Goal: Information Seeking & Learning: Learn about a topic

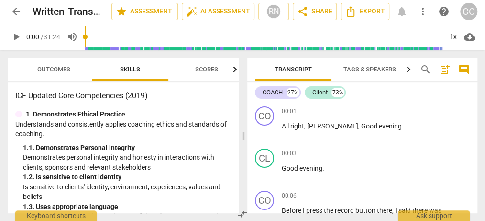
click at [213, 193] on p "Is sensitive to clients' identity, environment, experiences, values and beliefs" at bounding box center [127, 192] width 208 height 20
click at [418, 111] on div "+" at bounding box center [418, 111] width 10 height 10
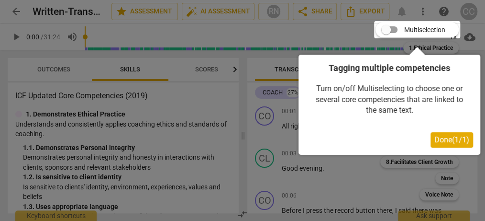
click at [369, 175] on div at bounding box center [242, 110] width 485 height 221
click at [472, 42] on div at bounding box center [242, 110] width 485 height 221
click at [454, 137] on span "Done ( 1 / 1 )" at bounding box center [452, 139] width 35 height 9
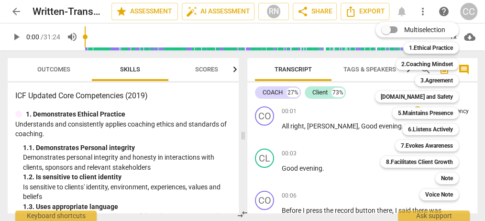
click at [368, 156] on div at bounding box center [242, 110] width 485 height 221
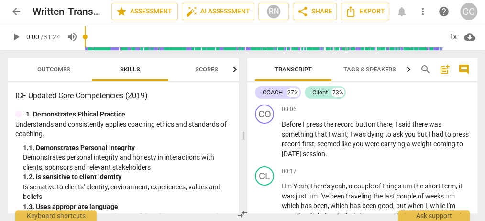
scroll to position [100, 0]
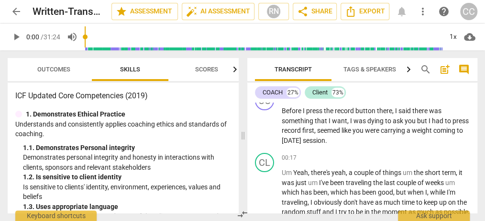
click at [240, 190] on div "Outcomes Skills Scores ICF Updated Core Competencies (2019) 1. Demonstrates Eth…" at bounding box center [121, 135] width 243 height 170
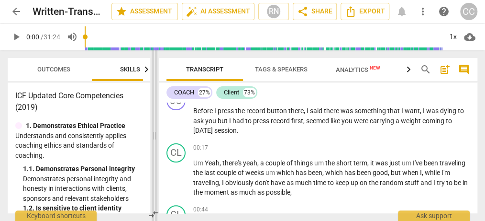
drag, startPoint x: 243, startPoint y: 135, endPoint x: 153, endPoint y: 156, distance: 92.0
click at [153, 156] on span at bounding box center [155, 135] width 6 height 170
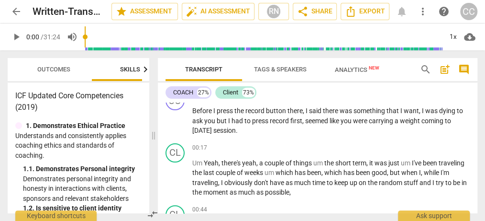
click at [478, 157] on div "Transcript Tags & Speakers Analytics New search post_add comment COACH 27% Clie…" at bounding box center [319, 135] width 331 height 170
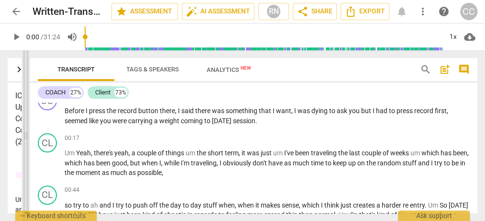
drag, startPoint x: 154, startPoint y: 136, endPoint x: 26, endPoint y: 123, distance: 129.0
click at [26, 123] on span at bounding box center [26, 135] width 6 height 170
drag, startPoint x: 25, startPoint y: 135, endPoint x: 25, endPoint y: 156, distance: 21.5
click at [25, 156] on span at bounding box center [25, 135] width 6 height 170
click at [485, 66] on div "Transcript Tags & Speakers Analytics New search post_add comment COACH 27% Clie…" at bounding box center [256, 135] width 460 height 170
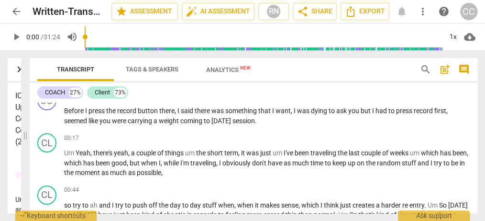
click at [465, 93] on div "COACH 27% Client 73%" at bounding box center [253, 92] width 433 height 16
click at [29, 64] on div "Transcript Tags & Speakers Analytics New search post_add comment COACH 27% Clie…" at bounding box center [256, 135] width 460 height 170
click at [27, 69] on span at bounding box center [25, 135] width 6 height 170
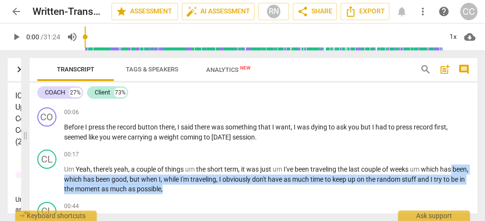
scroll to position [80, 0]
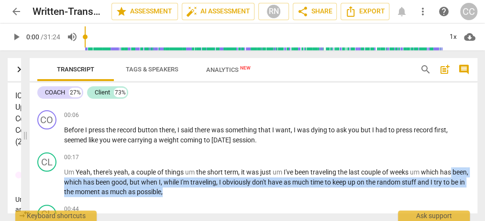
drag, startPoint x: 473, startPoint y: 173, endPoint x: 480, endPoint y: 110, distance: 64.0
click at [478, 110] on div "CO play_arrow pause 00:01 + Add competency keyboard_arrow_right All right , [PE…" at bounding box center [254, 157] width 448 height 111
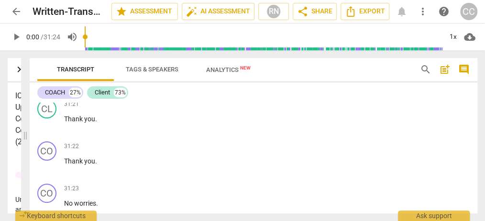
scroll to position [7047, 0]
click at [480, 110] on div "Transcript Tags & Speakers Analytics New search post_add comment COACH 27% Clie…" at bounding box center [256, 135] width 460 height 170
click at [47, 203] on span "play_arrow" at bounding box center [47, 208] width 11 height 11
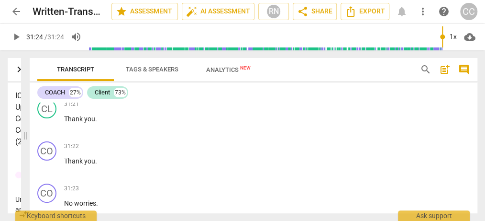
type input "1884"
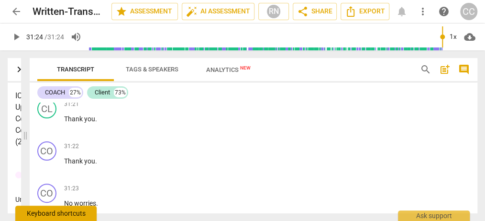
click at [73, 213] on div "Keyboard shortcuts" at bounding box center [55, 212] width 81 height 15
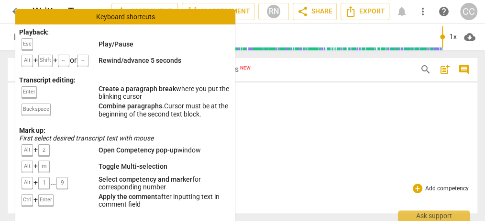
click at [283, 183] on div "31:23 + Add competency keyboard_arrow_right No worries ." at bounding box center [267, 200] width 406 height 34
click at [265, 96] on div "COACH 27% Client 73%" at bounding box center [253, 92] width 433 height 16
click at [296, 141] on div "31:22 + Add competency keyboard_arrow_right Thank you ." at bounding box center [267, 158] width 406 height 34
drag, startPoint x: 230, startPoint y: 103, endPoint x: 261, endPoint y: 119, distance: 34.9
click at [236, 119] on div "Playback: Esc Play/Pause Alt + Shift + ← or → Rewind/advance 5 seconds Transcri…" at bounding box center [125, 122] width 220 height 196
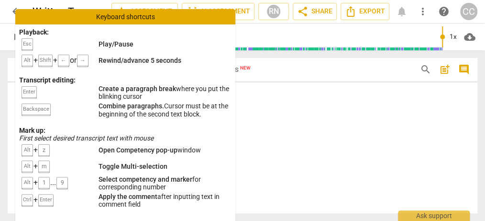
scroll to position [7036, 0]
click at [328, 194] on div "31:23 + Add competency keyboard_arrow_right No worries ." at bounding box center [267, 211] width 406 height 34
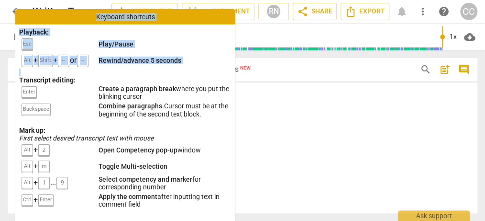
drag, startPoint x: 63, startPoint y: 15, endPoint x: 60, endPoint y: 69, distance: 54.2
click at [60, 69] on div "Keyboard shortcuts Playback: Esc Play/Pause Alt + Shift + ← or → Rewind/advance…" at bounding box center [125, 115] width 220 height 212
drag, startPoint x: 265, startPoint y: 67, endPoint x: 107, endPoint y: 48, distance: 159.1
click at [107, 48] on div "arrow_back Written-Transcript-Analysis-BGPC-Level-1-CC edit star Assessment aut…" at bounding box center [242, 110] width 485 height 221
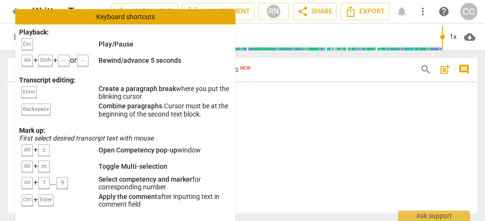
drag, startPoint x: 2, startPoint y: 111, endPoint x: 27, endPoint y: -10, distance: 123.5
click at [25, 50] on div "Outcomes Skills Scores ICF Updated Core Competencies (2019) 1. Demonstrates Eth…" at bounding box center [12, 135] width 25 height 170
click at [455, 96] on div "COACH 27% Client 73%" at bounding box center [253, 92] width 433 height 16
click at [227, 16] on div "Keyboard shortcuts" at bounding box center [125, 16] width 220 height 15
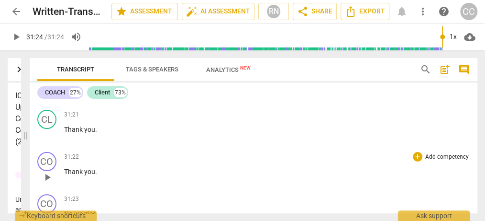
click at [147, 148] on div "CO play_arrow pause 31:22 + Add competency keyboard_arrow_right Thank you ." at bounding box center [254, 169] width 448 height 42
drag, startPoint x: 147, startPoint y: 146, endPoint x: 393, endPoint y: 143, distance: 246.5
click at [393, 148] on div "CO play_arrow pause 31:22 + Add competency keyboard_arrow_right Thank you ." at bounding box center [254, 169] width 448 height 42
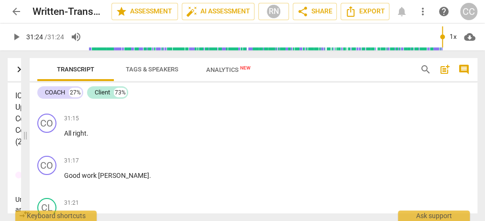
scroll to position [6937, 0]
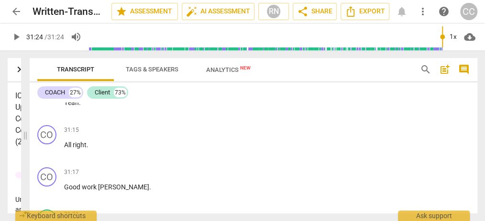
click at [483, 212] on div "Transcript Tags & Speakers Analytics New search post_add comment COACH 27% Clie…" at bounding box center [256, 135] width 460 height 170
click at [26, 133] on span at bounding box center [25, 135] width 6 height 170
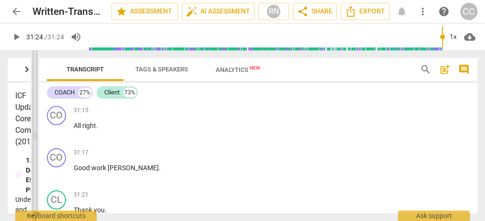
drag, startPoint x: 26, startPoint y: 137, endPoint x: 35, endPoint y: 54, distance: 84.3
click at [35, 54] on span at bounding box center [35, 135] width 6 height 170
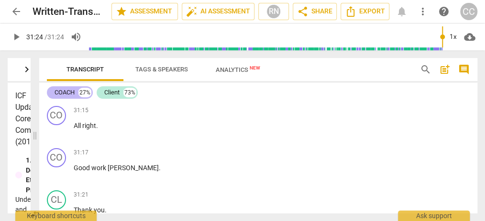
click at [54, 87] on div "COACH 27%" at bounding box center [70, 92] width 46 height 12
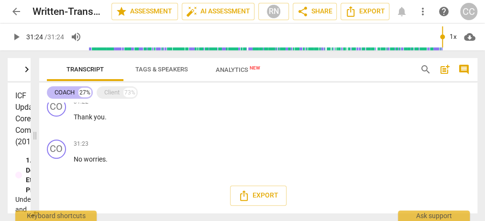
scroll to position [2896, 0]
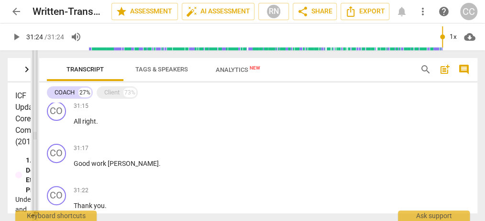
click at [36, 72] on span at bounding box center [35, 135] width 6 height 170
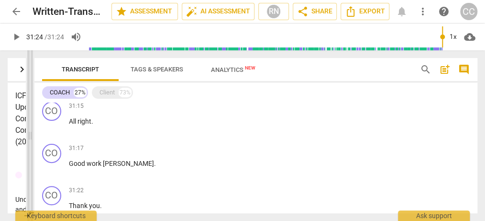
drag, startPoint x: 37, startPoint y: 140, endPoint x: 33, endPoint y: 54, distance: 86.7
click at [33, 54] on span at bounding box center [30, 135] width 6 height 170
drag, startPoint x: 485, startPoint y: 211, endPoint x: 484, endPoint y: 56, distance: 154.6
click at [484, 56] on div "Transcript Tags & Speakers Analytics New search post_add comment COACH 27% Clie…" at bounding box center [258, 135] width 454 height 170
drag, startPoint x: 483, startPoint y: 138, endPoint x: 484, endPoint y: 73, distance: 65.1
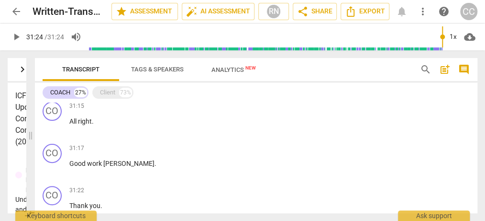
click at [484, 73] on div "Transcript Tags & Speakers Analytics New search post_add comment COACH 27% Clie…" at bounding box center [258, 135] width 454 height 170
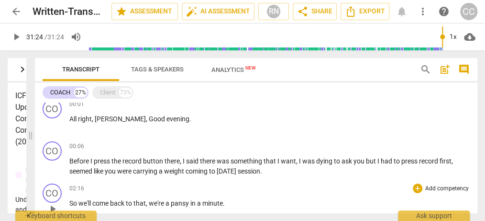
scroll to position [0, 0]
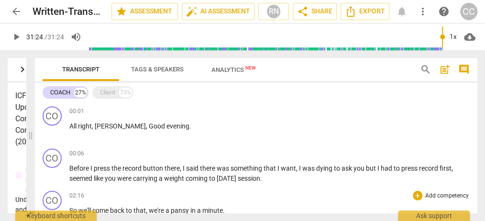
click at [439, 188] on div "CO play_arrow pause 02:16 + Add competency keyboard_arrow_right So we'll come b…" at bounding box center [256, 208] width 443 height 42
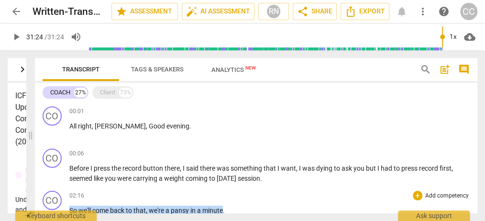
click at [439, 188] on div "CO play_arrow pause 02:16 + Add competency keyboard_arrow_right So we'll come b…" at bounding box center [256, 208] width 443 height 42
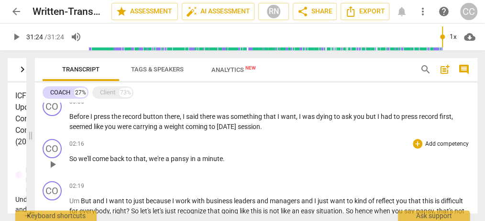
click at [351, 192] on div "02:19 + Add competency keyboard_arrow_right Um But and I want to just because I…" at bounding box center [269, 208] width 401 height 54
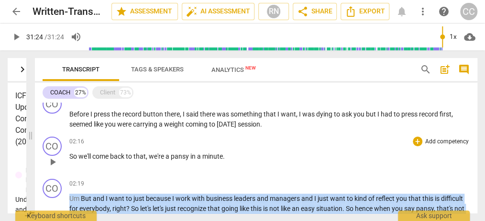
click at [351, 192] on div "02:19 + Add competency keyboard_arrow_right Um But and I want to just because I…" at bounding box center [269, 206] width 401 height 54
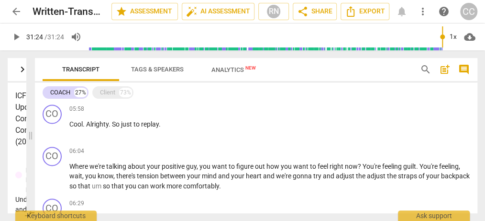
scroll to position [607, 0]
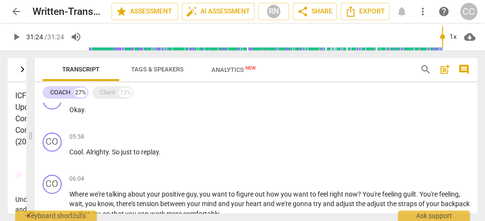
click at [351, 192] on div "CO play_arrow pause 00:01 + Add competency keyboard_arrow_right All right , [PE…" at bounding box center [256, 157] width 443 height 111
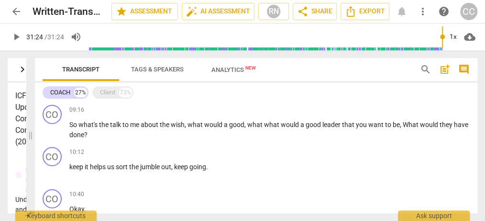
scroll to position [800, 0]
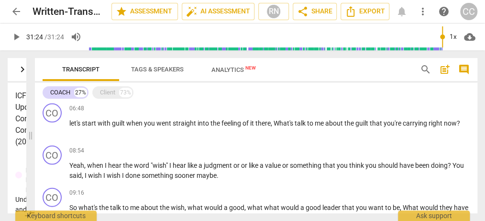
click at [351, 192] on div "09:16 + Add competency keyboard_arrow_right So what's the talk to me about the …" at bounding box center [269, 205] width 401 height 34
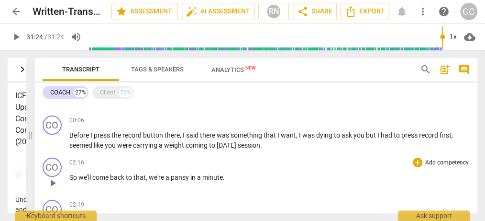
scroll to position [0, 0]
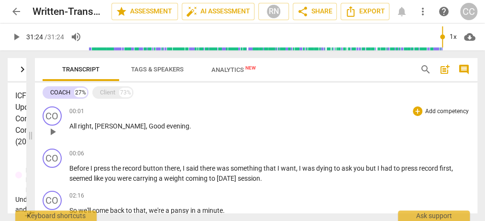
click at [327, 141] on div "CO play_arrow pause 00:01 + Add competency keyboard_arrow_right All right , [PE…" at bounding box center [256, 123] width 443 height 42
click at [82, 70] on span "Transcript" at bounding box center [80, 69] width 37 height 7
click at [164, 70] on span "Tags & Speakers" at bounding box center [157, 69] width 53 height 7
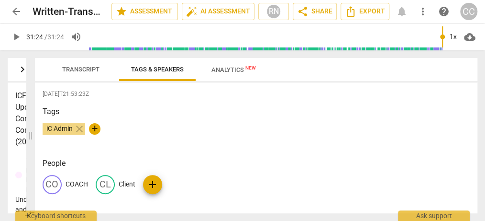
click at [242, 62] on button "Analytics New" at bounding box center [234, 69] width 77 height 23
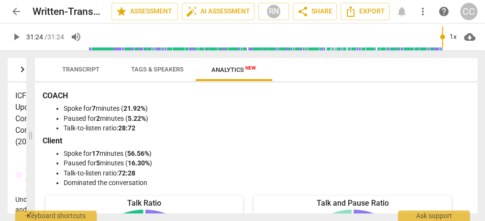
click at [242, 62] on button "Analytics New" at bounding box center [234, 69] width 77 height 23
click at [90, 67] on span "Transcript" at bounding box center [80, 69] width 37 height 7
